Goal: Task Accomplishment & Management: Manage account settings

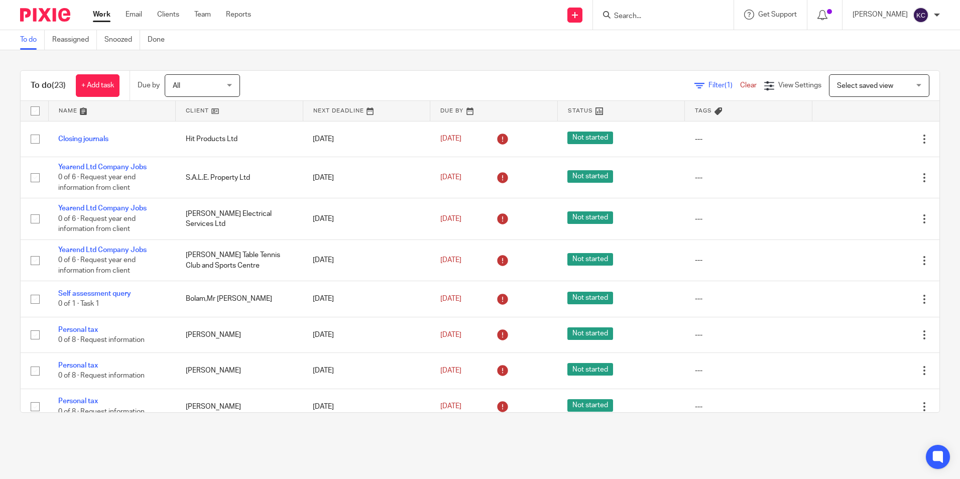
click at [652, 14] on input "Search" at bounding box center [658, 16] width 90 height 9
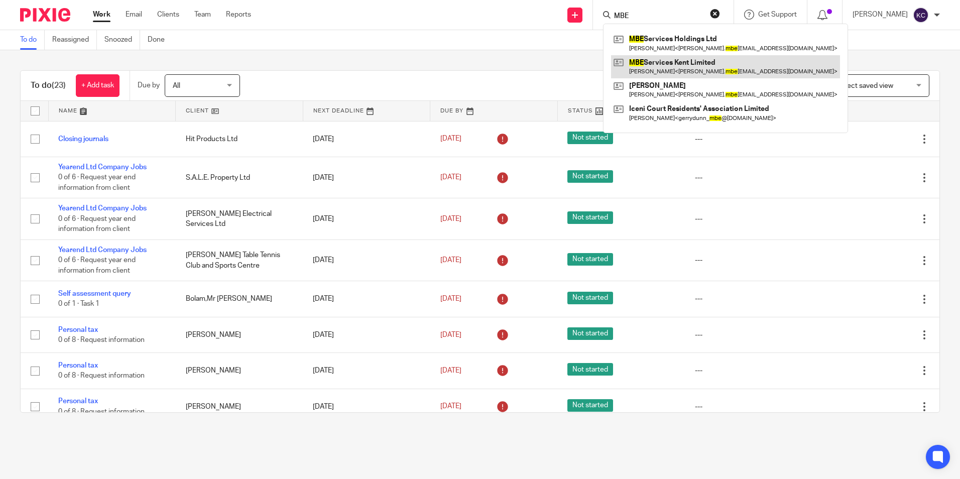
type input "MBE"
click at [654, 70] on link at bounding box center [725, 66] width 229 height 23
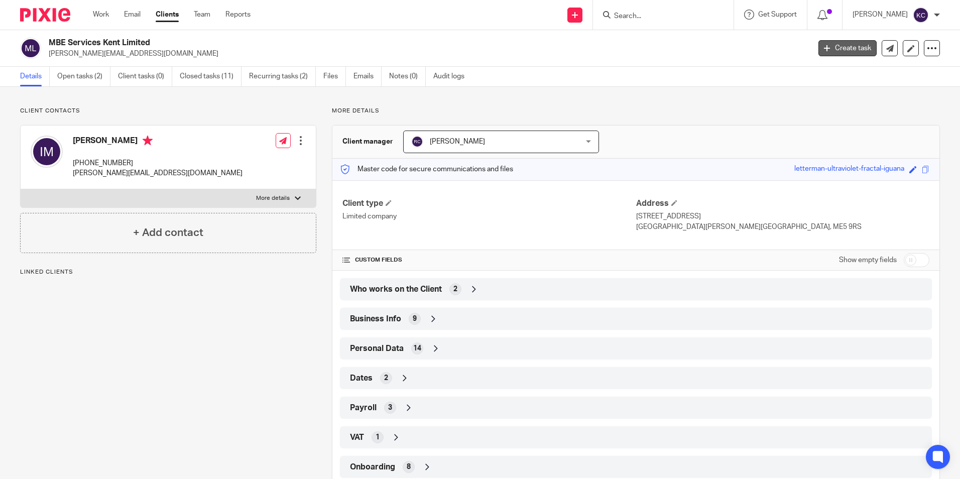
click at [843, 51] on link "Create task" at bounding box center [848, 48] width 58 height 16
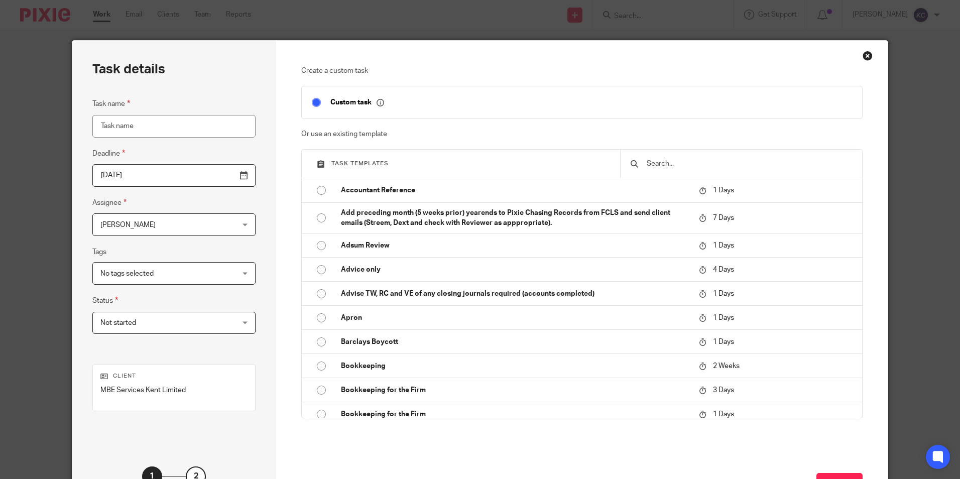
click at [101, 126] on input "Task name" at bounding box center [173, 126] width 163 height 23
type input "S455 Repayment Claim By 01/01/26"
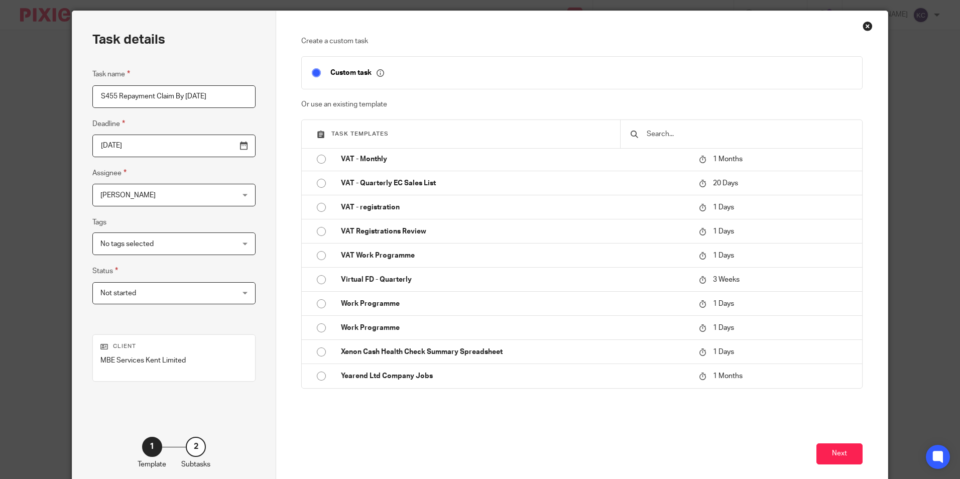
scroll to position [51, 0]
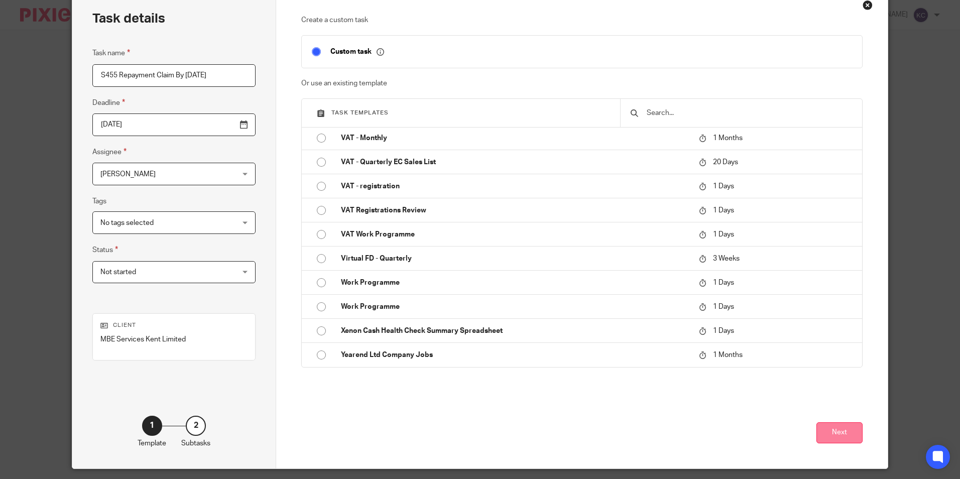
click at [837, 434] on button "Next" at bounding box center [840, 433] width 46 height 22
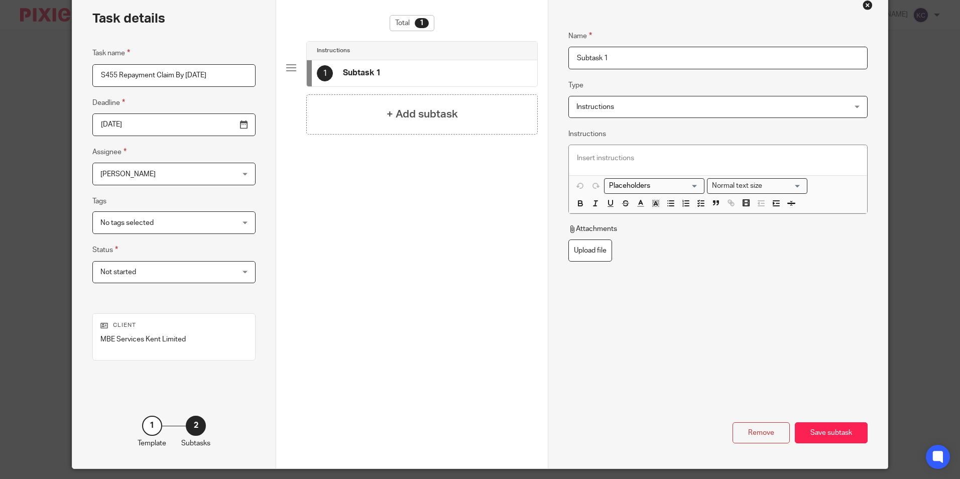
click at [613, 57] on input "Subtask 1" at bounding box center [718, 58] width 299 height 23
drag, startPoint x: 613, startPoint y: 57, endPoint x: 562, endPoint y: 57, distance: 50.7
click at [562, 57] on div "Name Subtask 1 Type Instructions Instructions Instructions Send automated email…" at bounding box center [717, 229] width 339 height 479
type input "S455 Repayment Claim"
click at [835, 440] on div "Save subtask" at bounding box center [831, 433] width 73 height 22
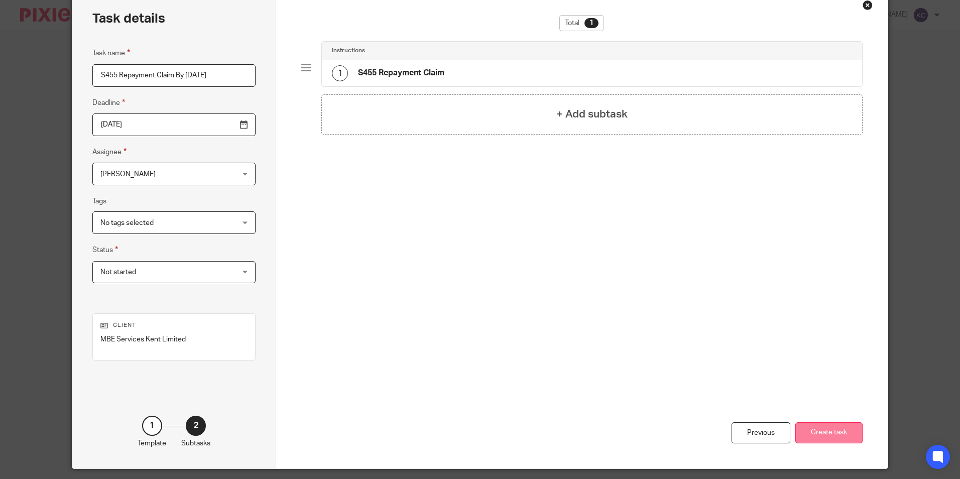
click at [837, 429] on button "Create task" at bounding box center [829, 433] width 67 height 22
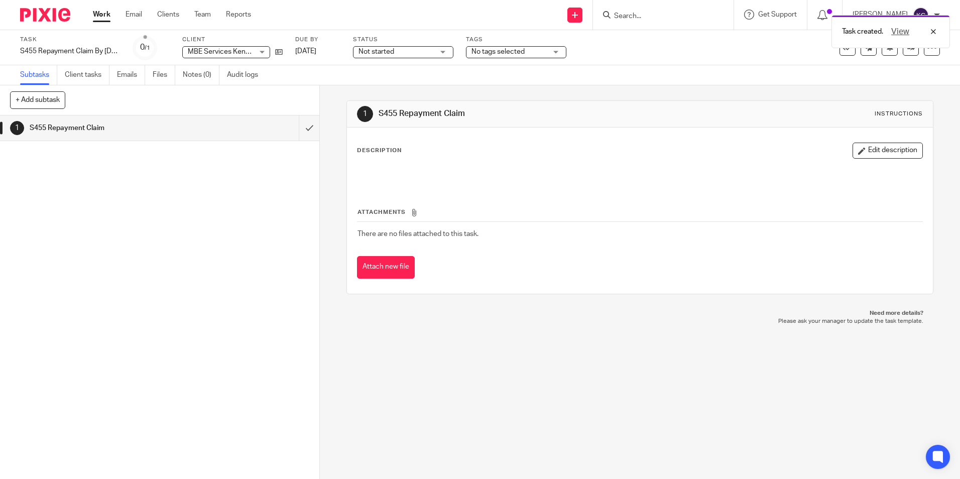
click at [99, 14] on link "Work" at bounding box center [102, 15] width 18 height 10
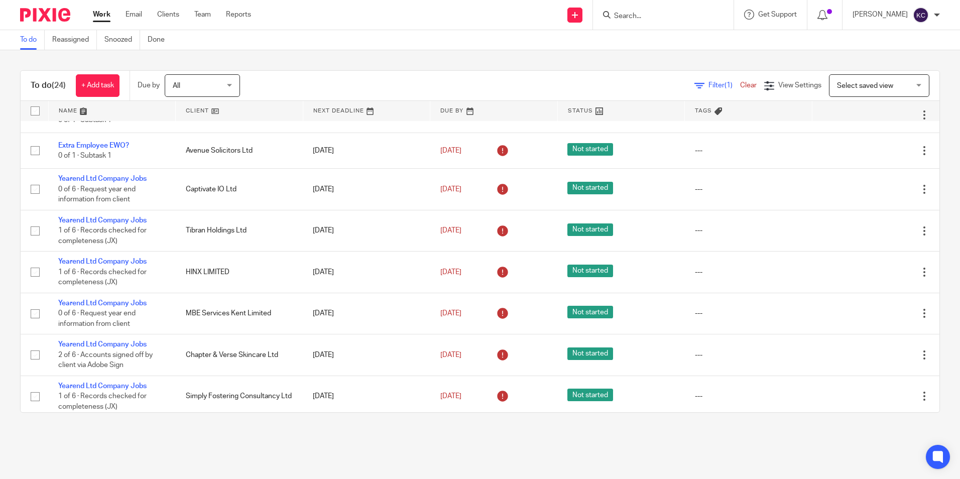
scroll to position [243, 0]
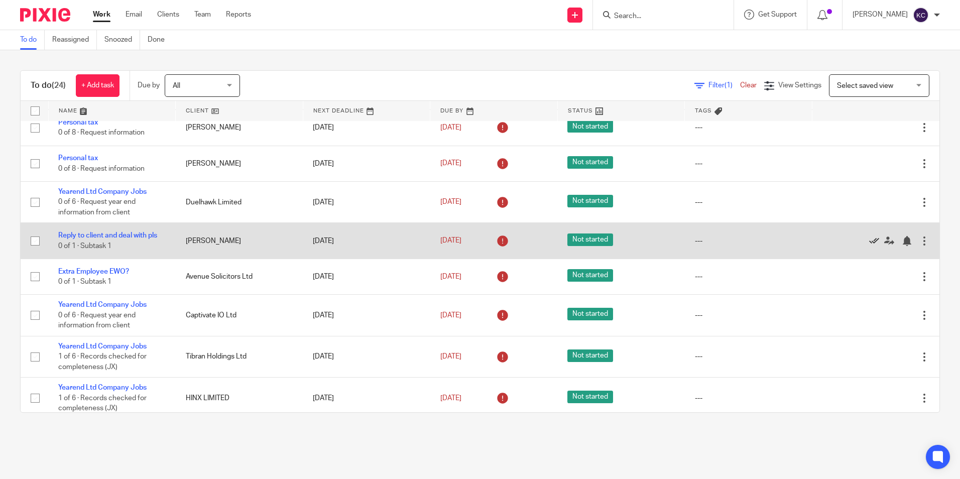
click at [869, 241] on icon at bounding box center [874, 241] width 10 height 10
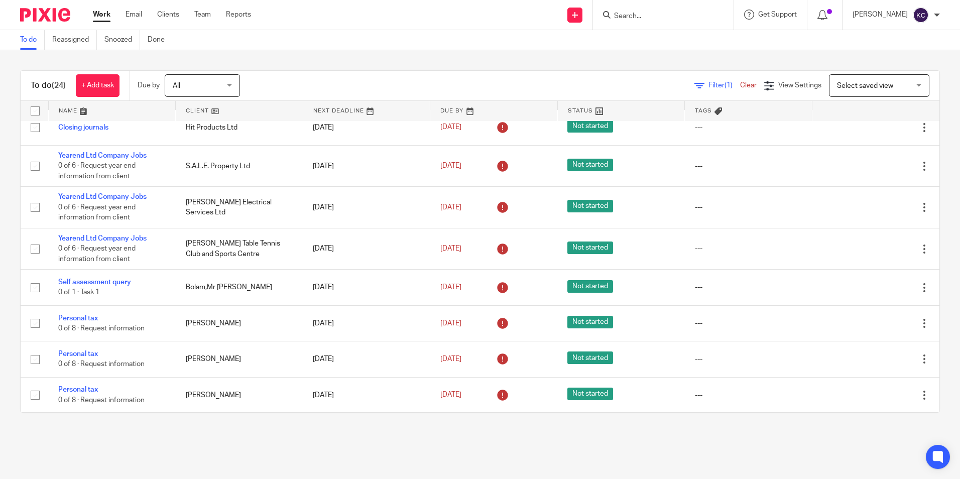
scroll to position [0, 0]
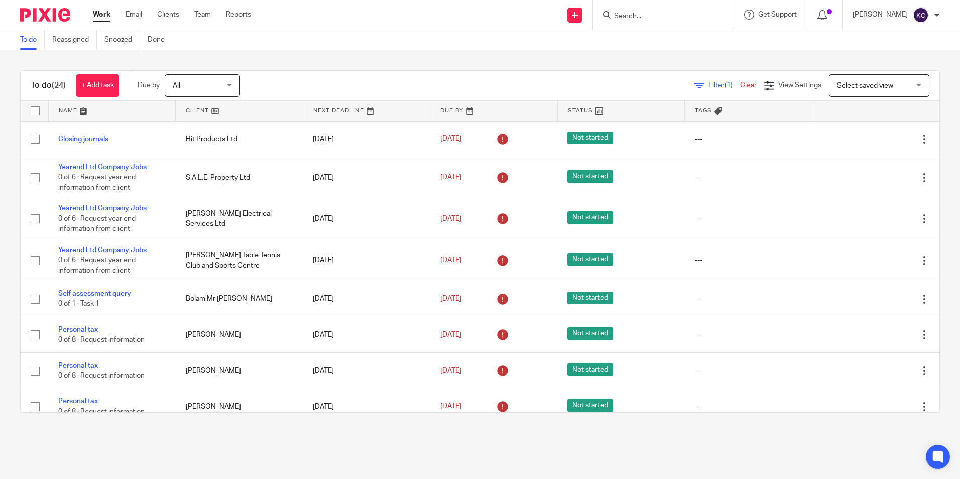
click at [649, 19] on input "Search" at bounding box center [658, 16] width 90 height 9
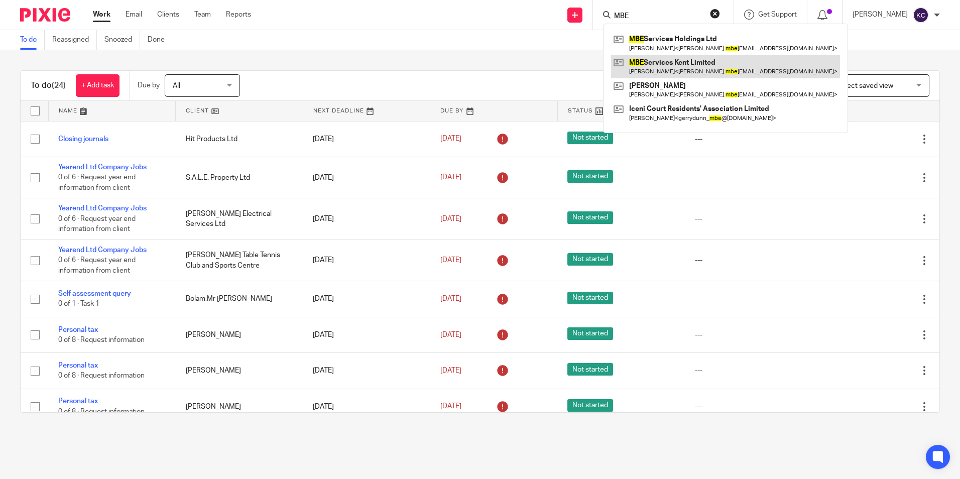
type input "MBE"
click at [677, 63] on link at bounding box center [725, 66] width 229 height 23
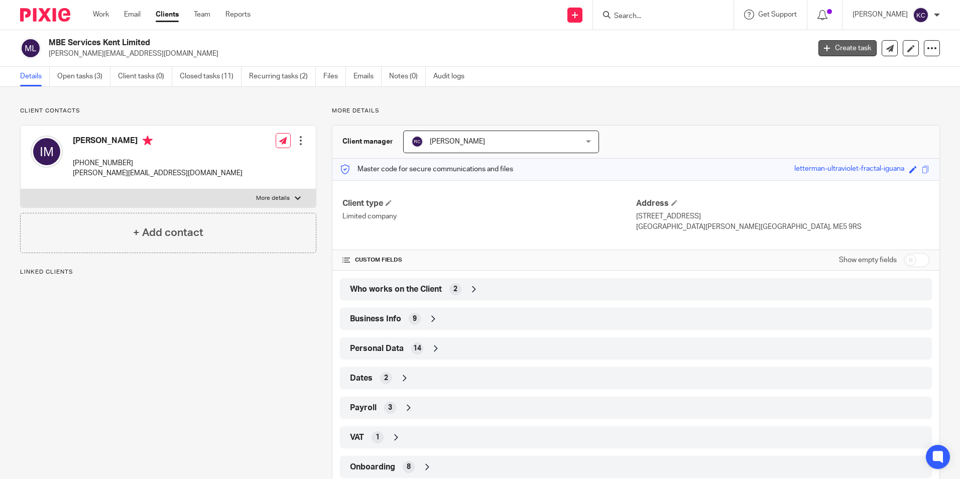
click at [825, 48] on link "Create task" at bounding box center [848, 48] width 58 height 16
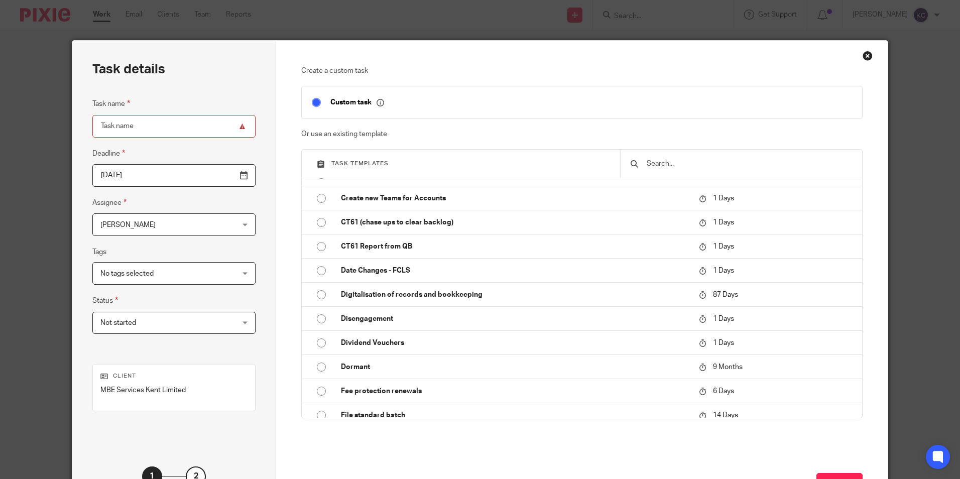
scroll to position [619, 0]
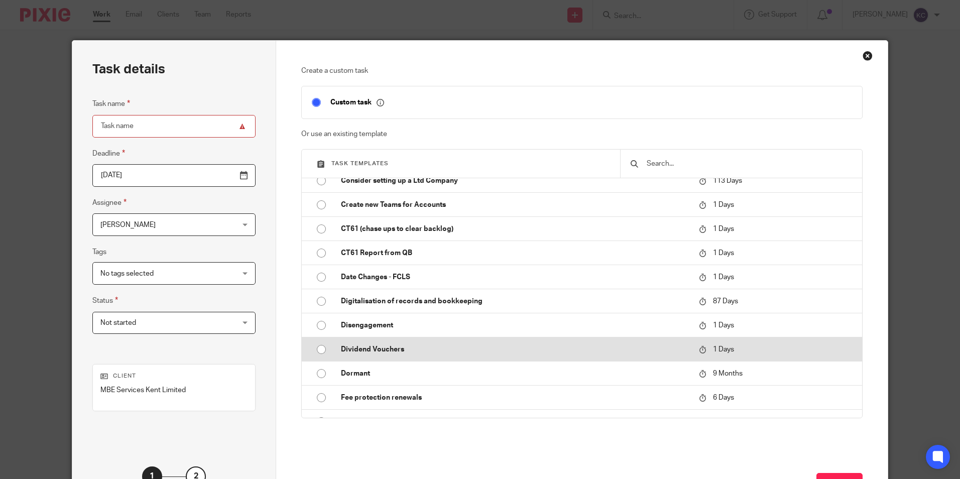
click at [317, 350] on input "radio" at bounding box center [321, 349] width 19 height 19
type input "2025-08-28"
type input "Dividend Vouchers"
checkbox input "false"
radio input "false"
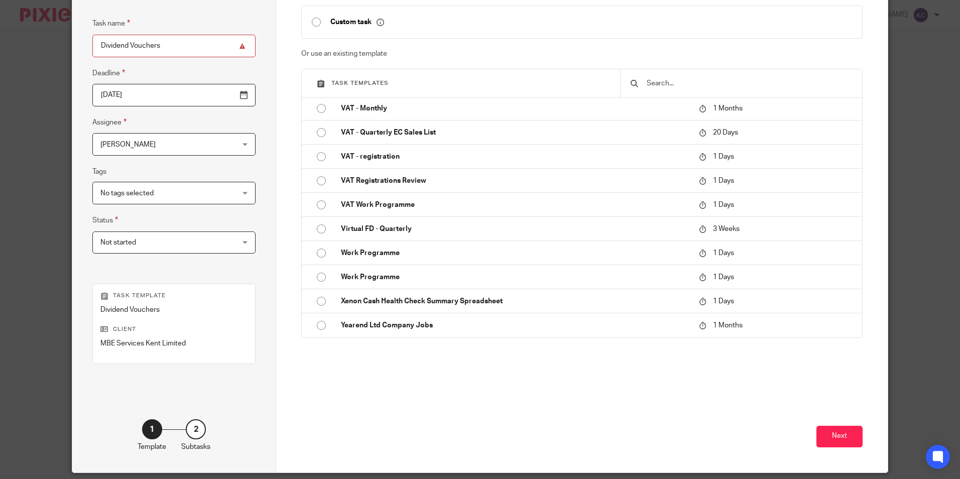
scroll to position [95, 0]
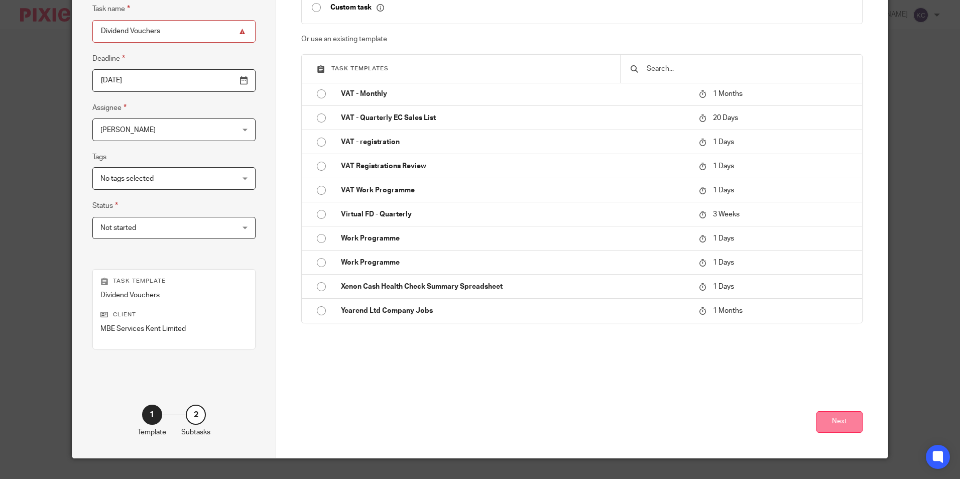
click at [833, 424] on button "Next" at bounding box center [840, 422] width 46 height 22
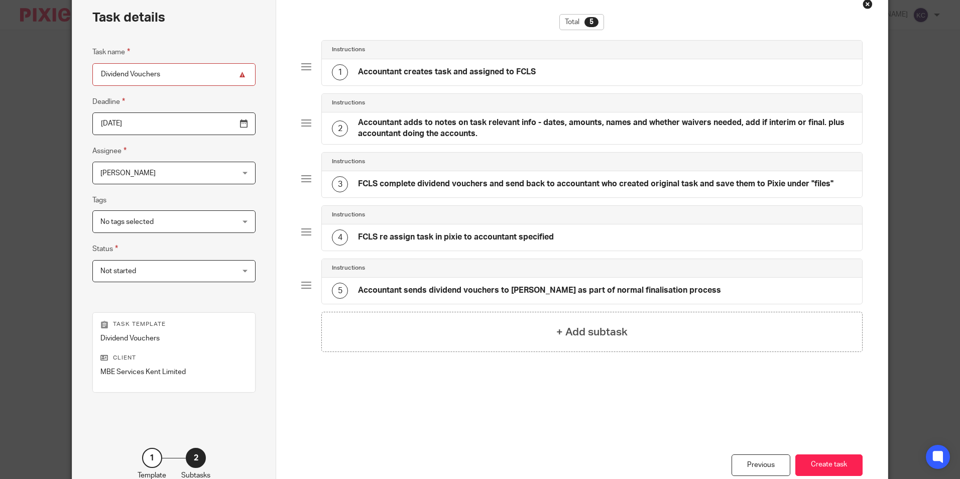
scroll to position [0, 0]
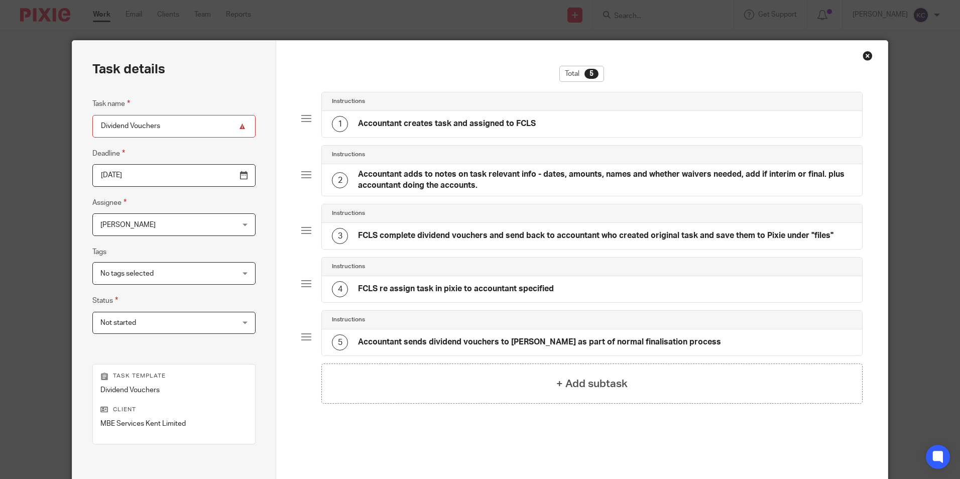
click at [540, 122] on div "1 Accountant creates task and assigned to FCLS" at bounding box center [592, 124] width 540 height 26
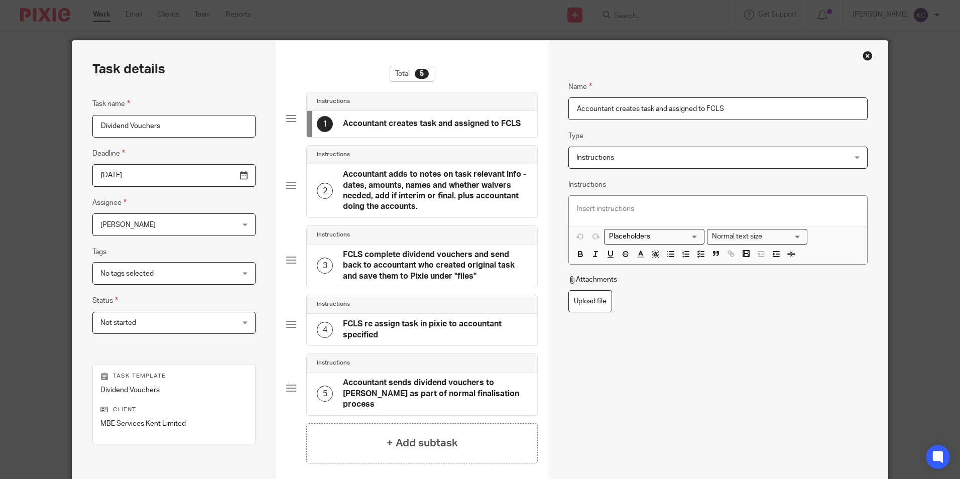
drag, startPoint x: 738, startPoint y: 109, endPoint x: 565, endPoint y: 105, distance: 172.8
click at [569, 105] on input "Accountant creates task and assigned to FCLS" at bounding box center [718, 108] width 299 height 23
type input "[PERSON_NAME]"
click at [577, 207] on p at bounding box center [718, 209] width 282 height 10
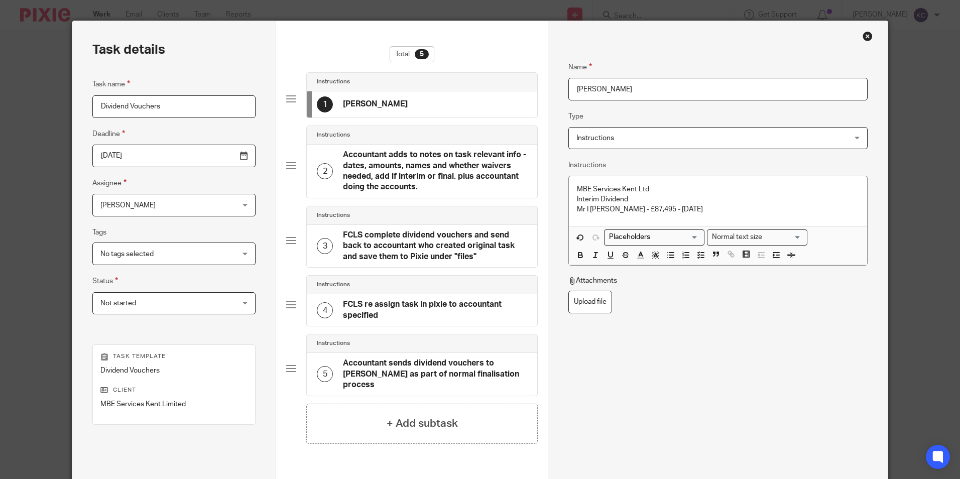
scroll to position [115, 0]
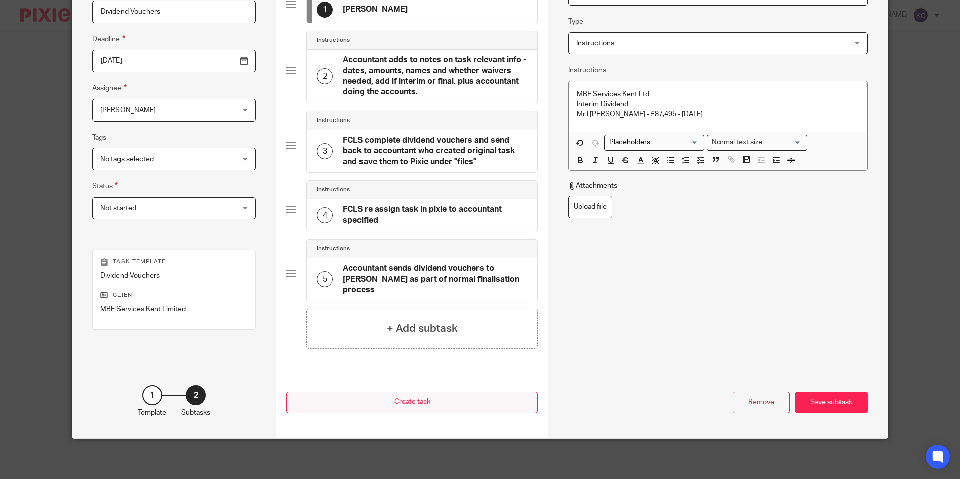
click at [418, 406] on button "Create task" at bounding box center [412, 403] width 252 height 22
click at [222, 110] on div "Karen Crosdale Karen Crosdale" at bounding box center [173, 110] width 163 height 23
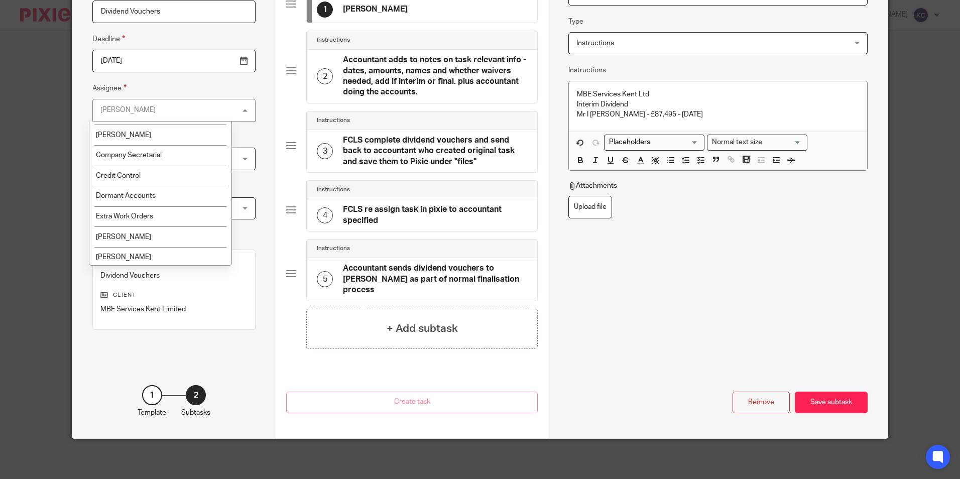
scroll to position [122, 0]
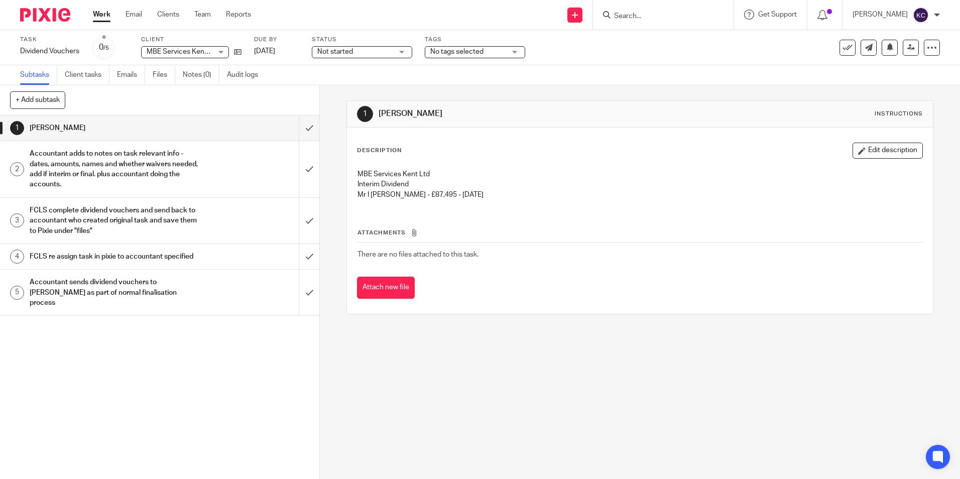
click at [101, 16] on link "Work" at bounding box center [102, 15] width 18 height 10
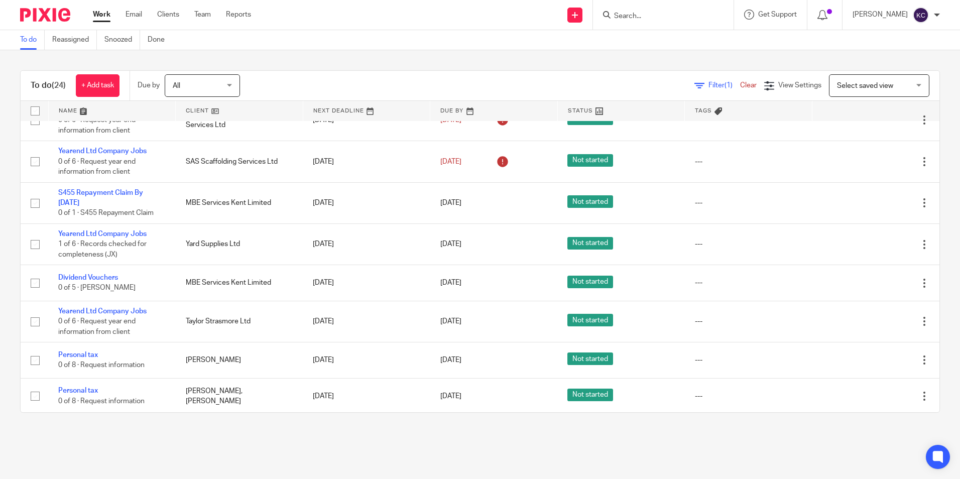
scroll to position [652, 0]
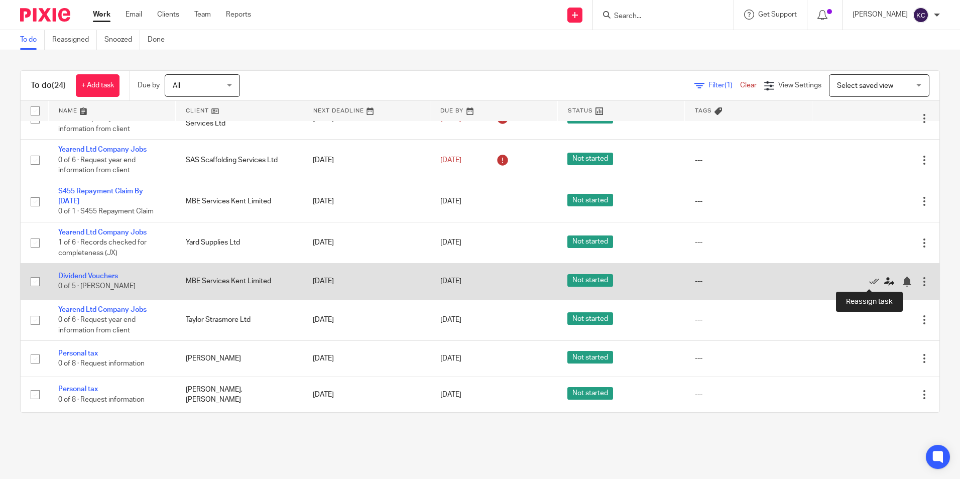
click at [884, 282] on icon at bounding box center [889, 282] width 10 height 10
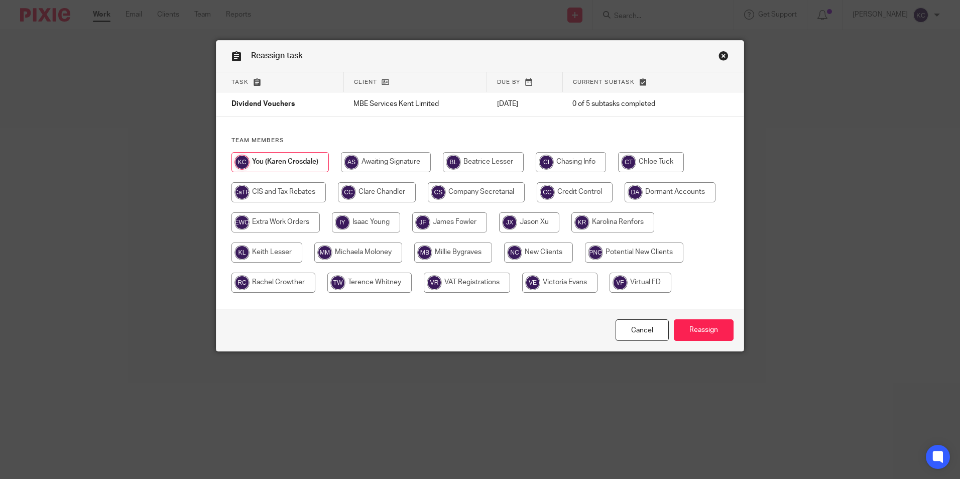
click at [491, 189] on input "radio" at bounding box center [476, 192] width 97 height 20
radio input "true"
click at [695, 330] on input "Reassign" at bounding box center [704, 330] width 60 height 22
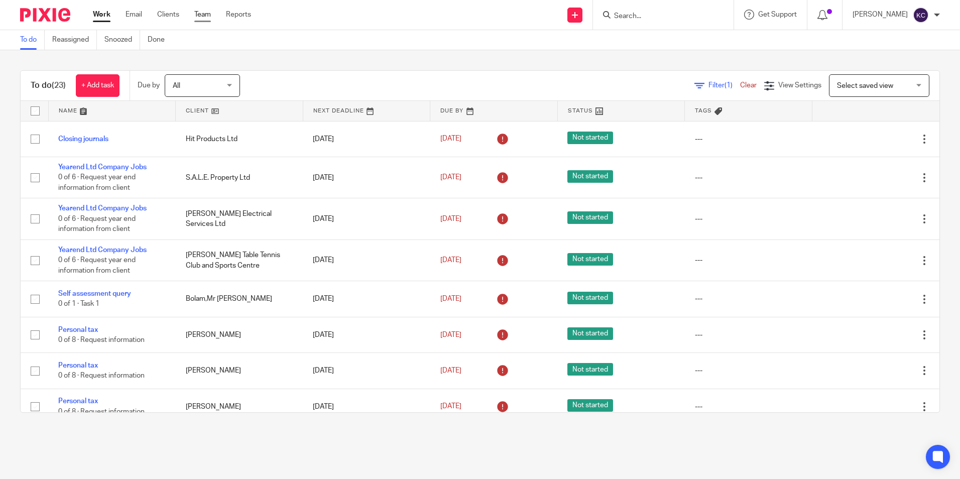
click at [203, 12] on link "Team" at bounding box center [202, 15] width 17 height 10
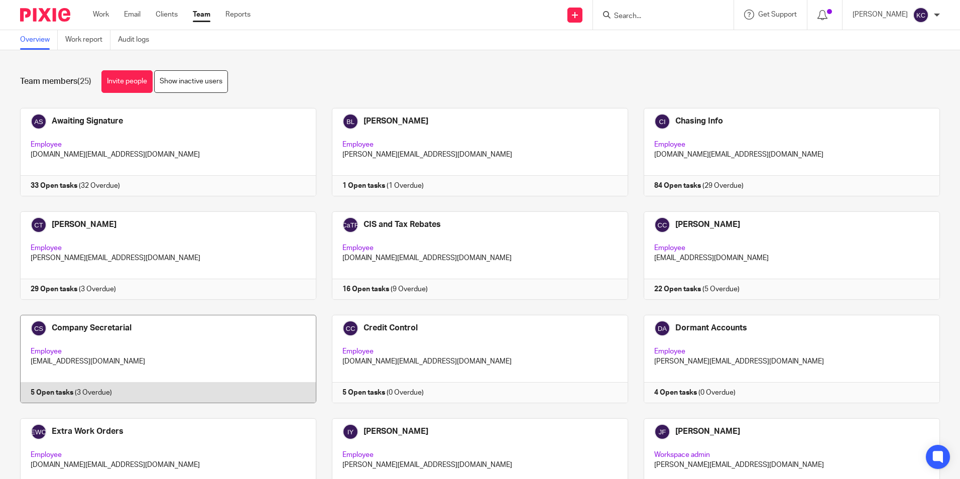
click at [107, 346] on link at bounding box center [161, 359] width 312 height 88
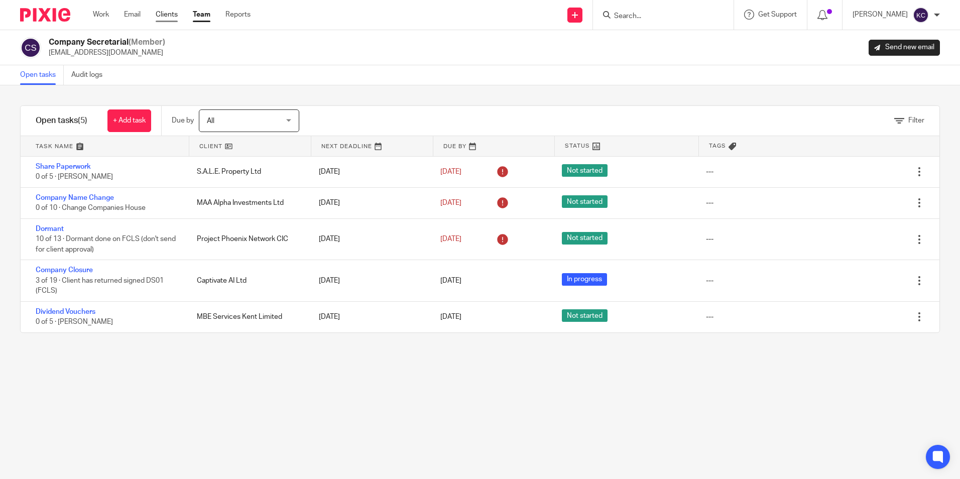
click at [172, 16] on link "Clients" at bounding box center [167, 15] width 22 height 10
click at [629, 16] on input "Search" at bounding box center [658, 16] width 90 height 9
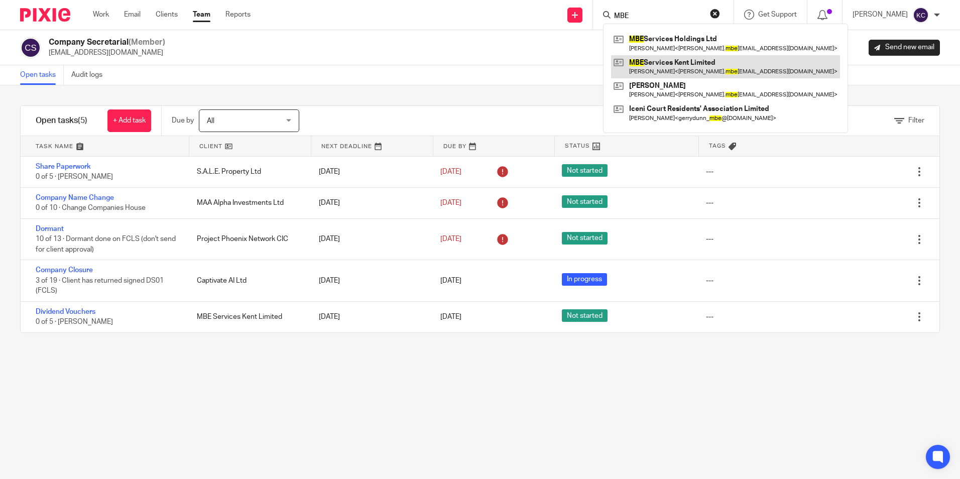
type input "MBE"
click at [659, 69] on link at bounding box center [725, 66] width 229 height 23
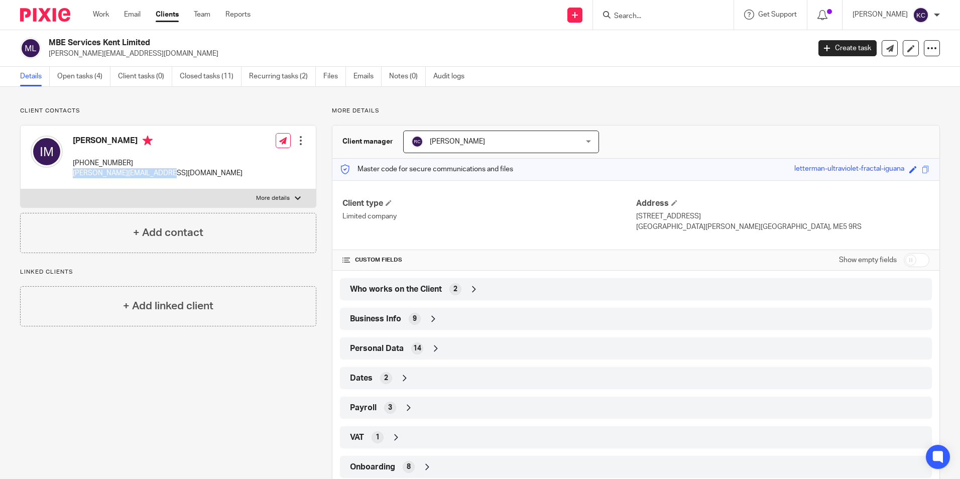
drag, startPoint x: 163, startPoint y: 174, endPoint x: 73, endPoint y: 178, distance: 90.0
click at [73, 178] on p "[PERSON_NAME][EMAIL_ADDRESS][DOMAIN_NAME]" at bounding box center [158, 173] width 170 height 10
drag, startPoint x: 73, startPoint y: 178, endPoint x: 99, endPoint y: 171, distance: 26.6
copy p "[PERSON_NAME][EMAIL_ADDRESS][DOMAIN_NAME]"
drag, startPoint x: 131, startPoint y: 164, endPoint x: 86, endPoint y: 166, distance: 44.7
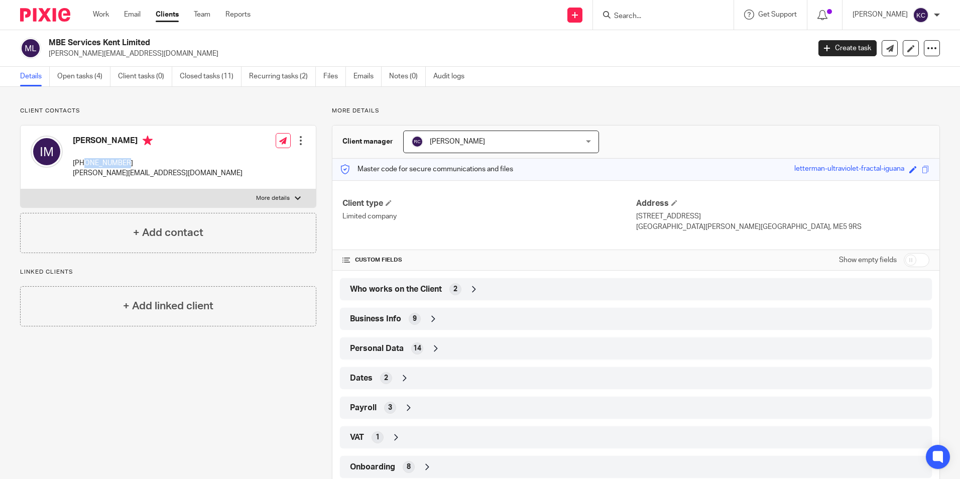
click at [86, 166] on p "[PHONE_NUMBER]" at bounding box center [158, 163] width 170 height 10
drag, startPoint x: 86, startPoint y: 166, endPoint x: 99, endPoint y: 162, distance: 14.1
copy p "7961436760"
drag, startPoint x: 630, startPoint y: 216, endPoint x: 683, endPoint y: 215, distance: 52.7
click at [683, 215] on div "Client type Limited company Address [STREET_ADDRESS] [PERSON_NAME][STREET_ADDRE…" at bounding box center [635, 215] width 607 height 70
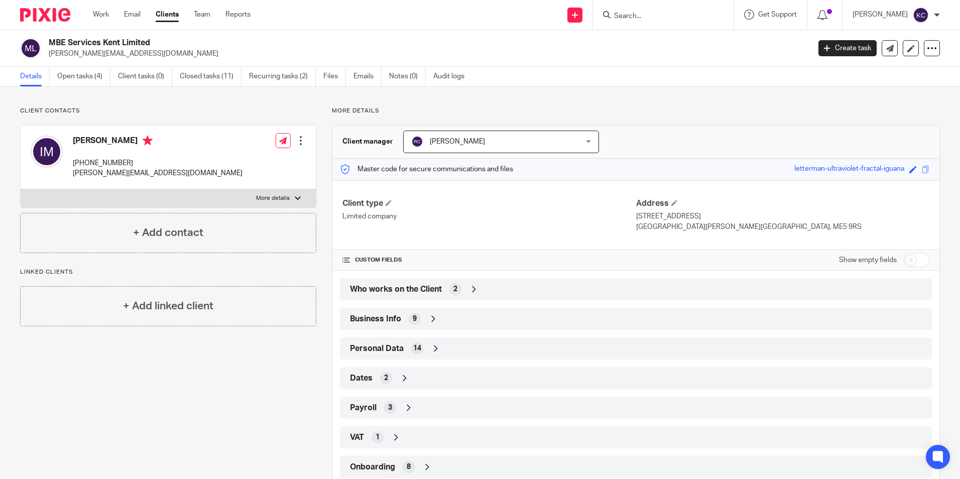
drag, startPoint x: 683, startPoint y: 215, endPoint x: 662, endPoint y: 225, distance: 23.2
click at [664, 225] on p "[GEOGRAPHIC_DATA][PERSON_NAME][GEOGRAPHIC_DATA], ME5 9RS" at bounding box center [782, 227] width 293 height 10
drag, startPoint x: 633, startPoint y: 215, endPoint x: 689, endPoint y: 215, distance: 56.2
click at [689, 215] on p "[STREET_ADDRESS]" at bounding box center [782, 216] width 293 height 10
drag, startPoint x: 689, startPoint y: 215, endPoint x: 673, endPoint y: 218, distance: 15.9
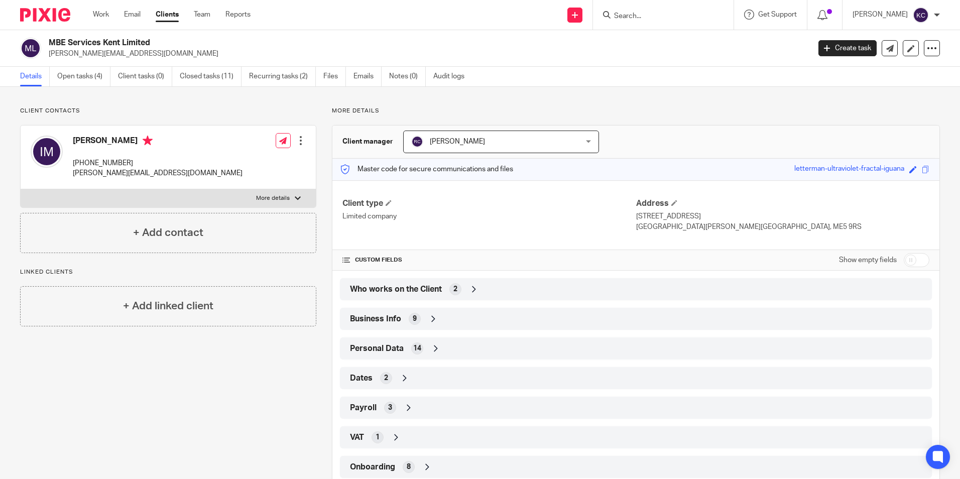
copy p "[STREET_ADDRESS]"
drag, startPoint x: 630, startPoint y: 226, endPoint x: 656, endPoint y: 226, distance: 26.1
click at [656, 226] on div "Client type Limited company Address [STREET_ADDRESS] [PERSON_NAME][STREET_ADDRE…" at bounding box center [635, 215] width 607 height 70
drag, startPoint x: 656, startPoint y: 226, endPoint x: 708, endPoint y: 228, distance: 51.2
click at [722, 224] on p "[GEOGRAPHIC_DATA][PERSON_NAME][GEOGRAPHIC_DATA], ME5 9RS" at bounding box center [782, 227] width 293 height 10
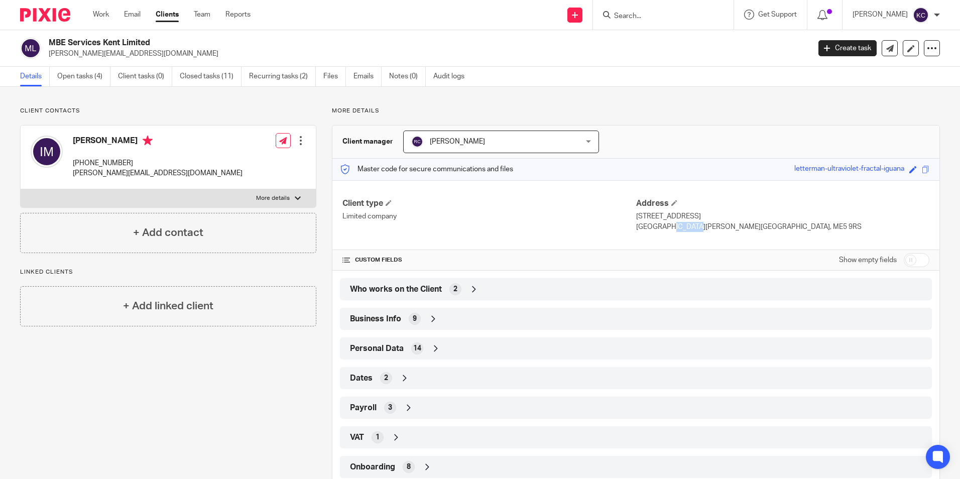
drag, startPoint x: 631, startPoint y: 227, endPoint x: 658, endPoint y: 228, distance: 27.1
click at [658, 228] on p "[GEOGRAPHIC_DATA][PERSON_NAME][GEOGRAPHIC_DATA], ME5 9RS" at bounding box center [782, 227] width 293 height 10
copy p "[GEOGRAPHIC_DATA]"
click at [666, 226] on p "[GEOGRAPHIC_DATA][PERSON_NAME][GEOGRAPHIC_DATA], ME5 9RS" at bounding box center [782, 227] width 293 height 10
drag, startPoint x: 664, startPoint y: 228, endPoint x: 677, endPoint y: 228, distance: 12.6
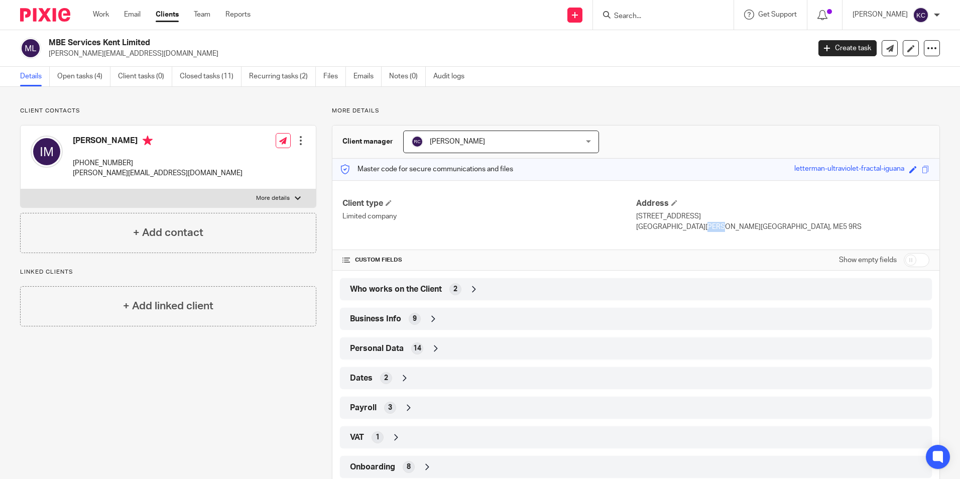
click at [677, 228] on p "[GEOGRAPHIC_DATA][PERSON_NAME][GEOGRAPHIC_DATA], ME5 9RS" at bounding box center [782, 227] width 293 height 10
drag, startPoint x: 677, startPoint y: 228, endPoint x: 669, endPoint y: 228, distance: 7.5
copy p "Kent"
drag, startPoint x: 684, startPoint y: 226, endPoint x: 708, endPoint y: 227, distance: 23.6
click at [708, 227] on p "[GEOGRAPHIC_DATA][PERSON_NAME][GEOGRAPHIC_DATA], ME5 9RS" at bounding box center [782, 227] width 293 height 10
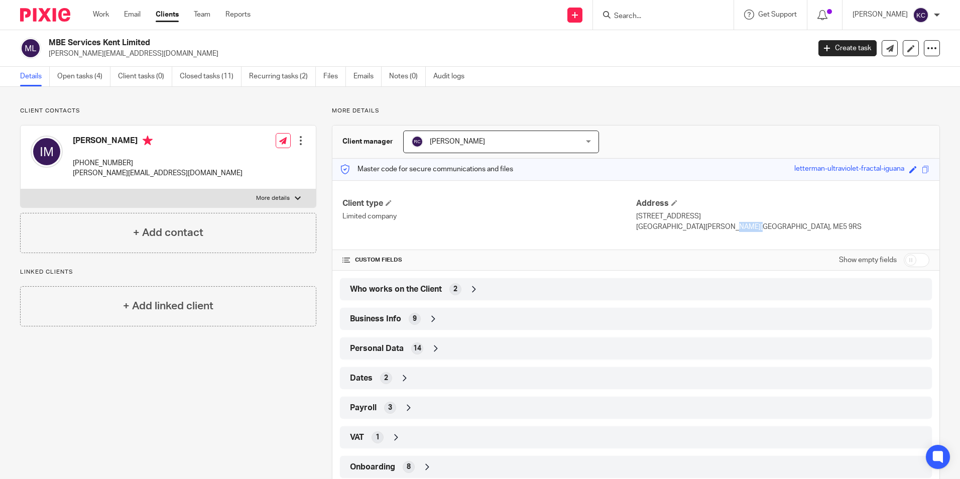
drag, startPoint x: 708, startPoint y: 227, endPoint x: 714, endPoint y: 230, distance: 7.0
click at [721, 229] on p "[GEOGRAPHIC_DATA][PERSON_NAME][GEOGRAPHIC_DATA], ME5 9RS" at bounding box center [782, 227] width 293 height 10
drag, startPoint x: 682, startPoint y: 228, endPoint x: 708, endPoint y: 227, distance: 26.6
click at [708, 227] on p "[GEOGRAPHIC_DATA][PERSON_NAME][GEOGRAPHIC_DATA], ME5 9RS" at bounding box center [782, 227] width 293 height 10
drag, startPoint x: 708, startPoint y: 227, endPoint x: 701, endPoint y: 228, distance: 7.0
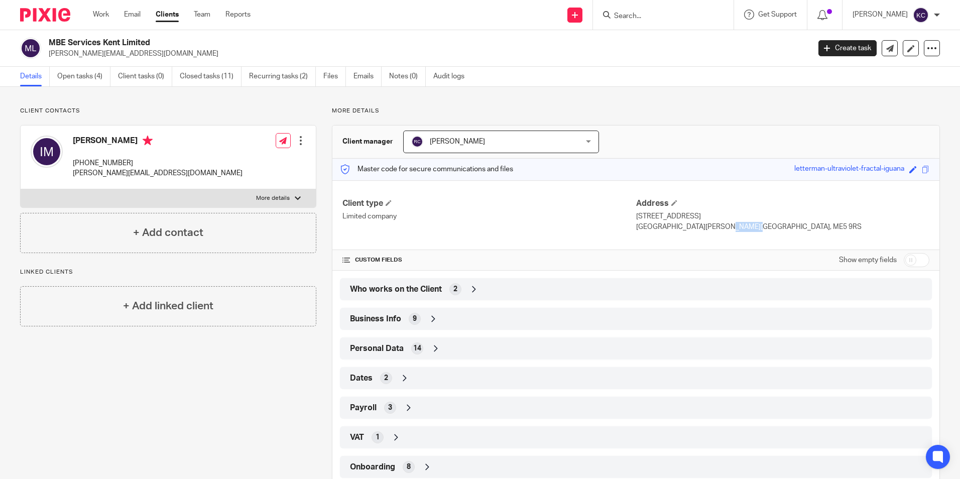
copy p "ME5 9RS"
